Goal: Task Accomplishment & Management: Manage account settings

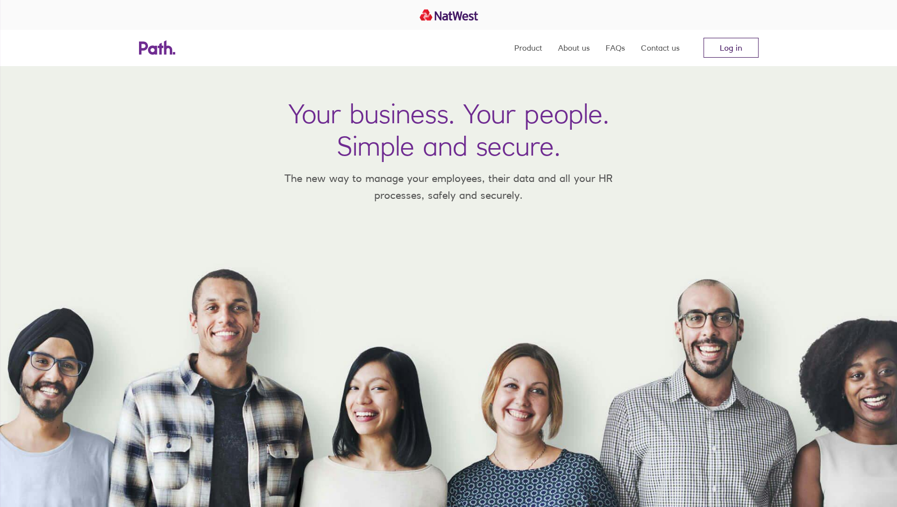
click at [737, 45] on link "Log in" at bounding box center [731, 48] width 55 height 20
click at [733, 51] on link "Log in" at bounding box center [731, 48] width 55 height 20
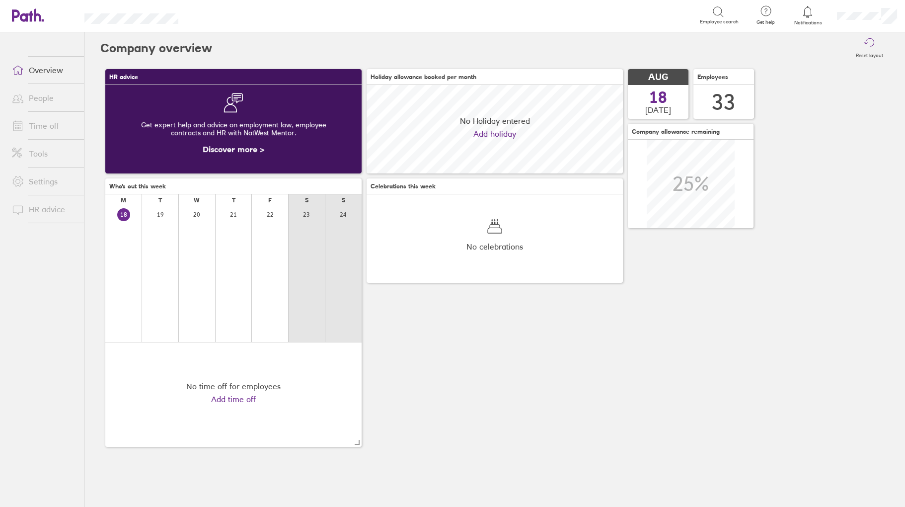
scroll to position [88, 256]
click at [44, 125] on link "Time off" at bounding box center [44, 126] width 80 height 20
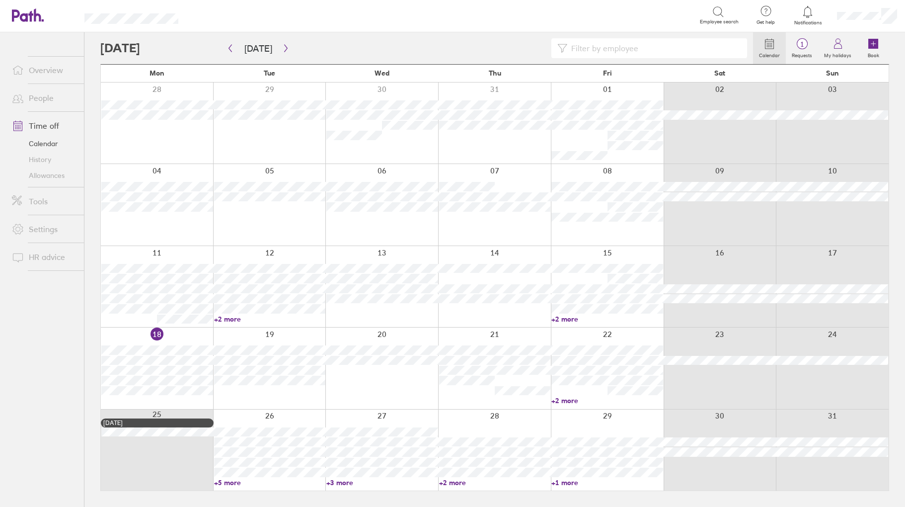
click at [35, 96] on link "People" at bounding box center [44, 98] width 80 height 20
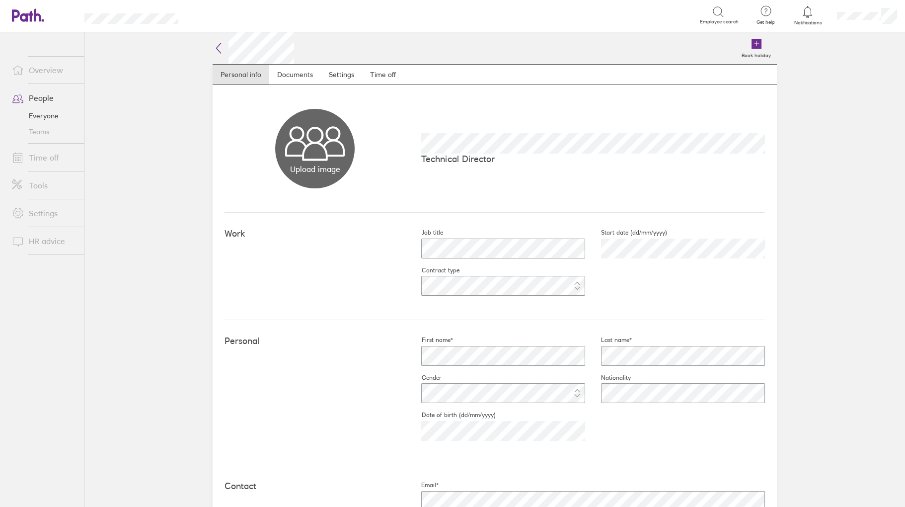
click at [383, 63] on div "Book holiday" at bounding box center [535, 48] width 483 height 32
click at [382, 76] on link "Time off" at bounding box center [383, 75] width 42 height 20
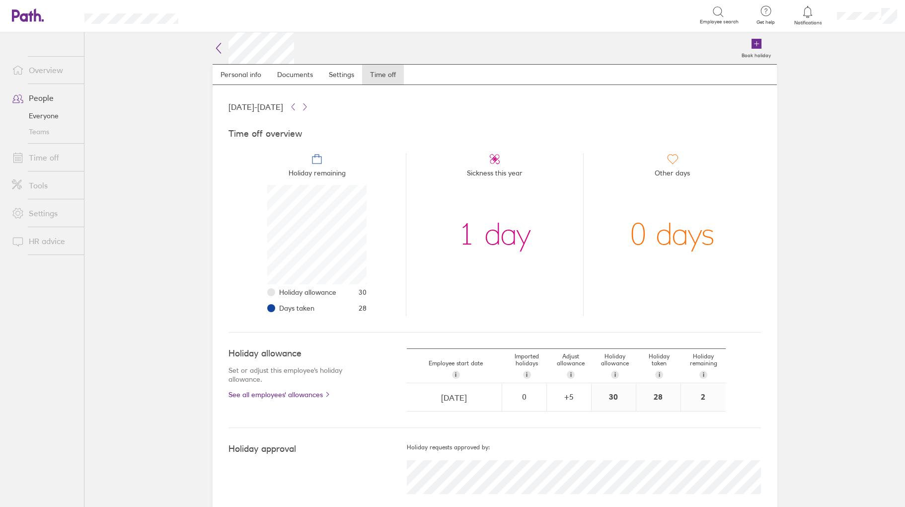
click at [47, 99] on link "People" at bounding box center [44, 98] width 80 height 20
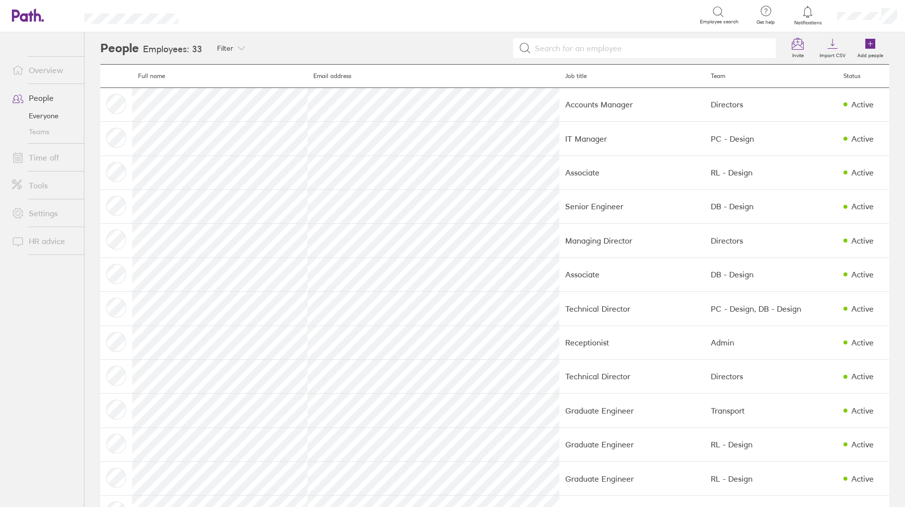
click at [51, 159] on link "Time off" at bounding box center [44, 157] width 80 height 20
